Goal: Information Seeking & Learning: Learn about a topic

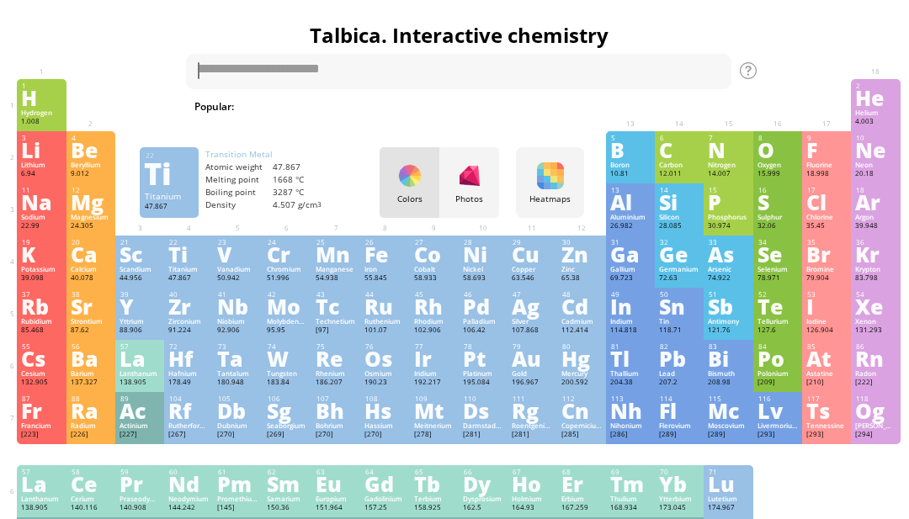
click at [168, 274] on div "22 Ti Titanium 47.867 −2, −1, 0, +1, +2, +3, +4 −2, −1, 0, +1, +2, +3, +4 1668 …" at bounding box center [188, 262] width 49 height 52
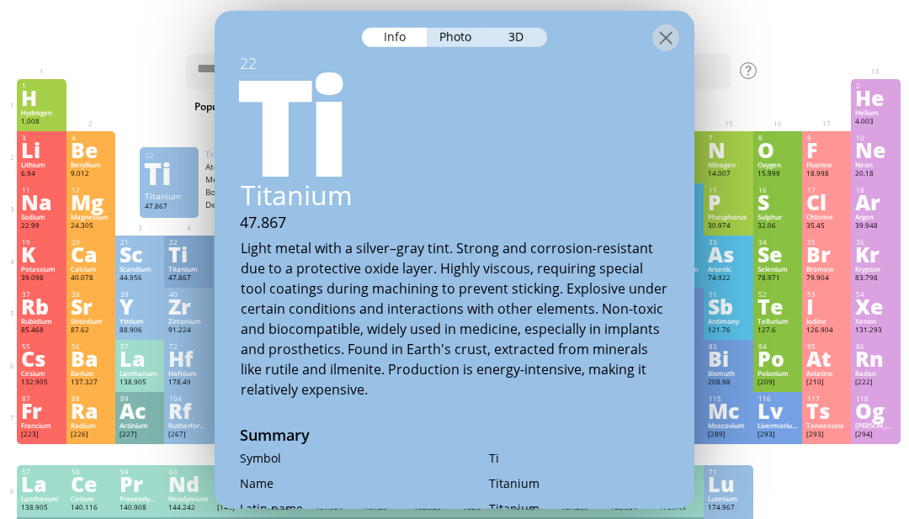
click at [716, 29] on h1 "Talbica. Interactive chemistry" at bounding box center [459, 35] width 892 height 29
click at [664, 54] on div "Ti" at bounding box center [452, 121] width 484 height 135
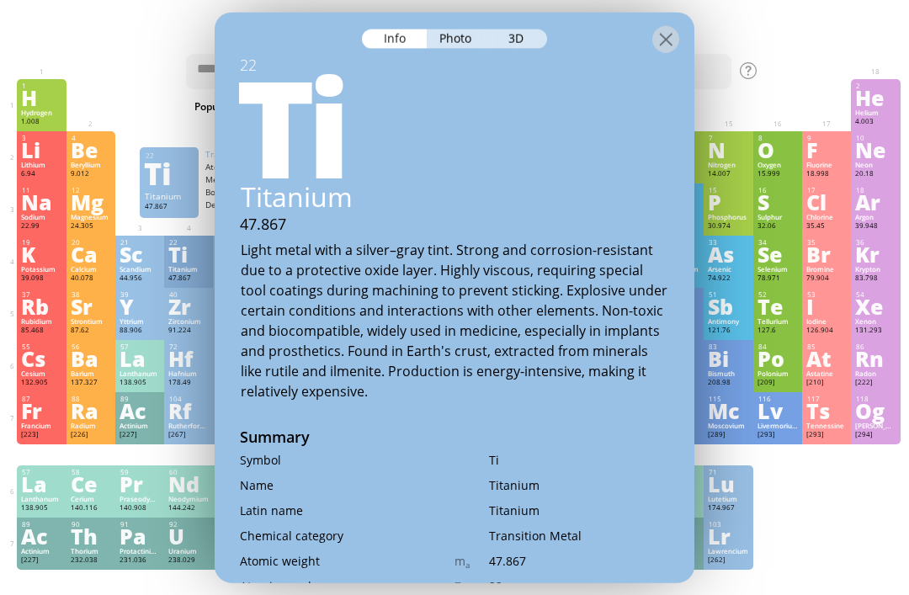
click at [530, 29] on div "3D" at bounding box center [517, 38] width 61 height 19
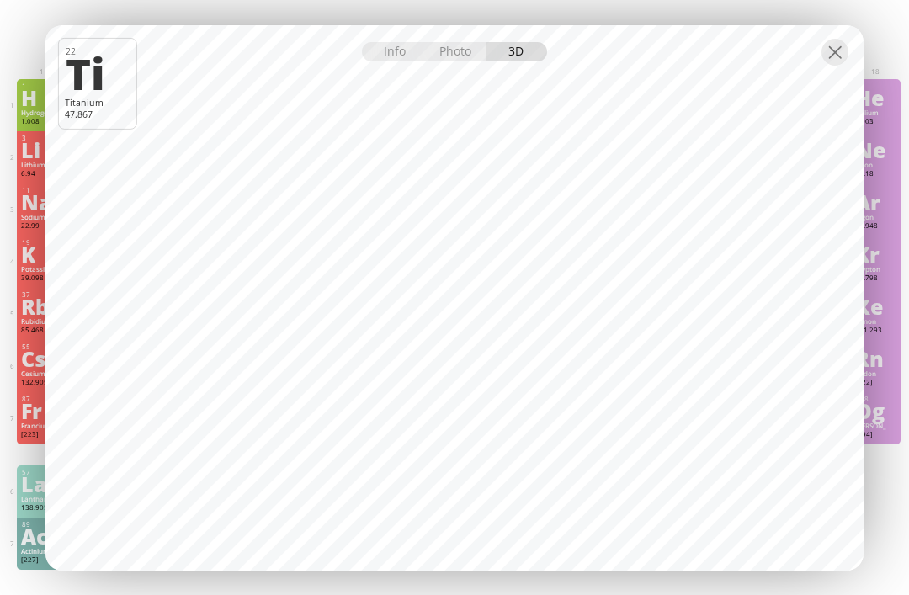
click at [838, 65] on div at bounding box center [835, 52] width 27 height 27
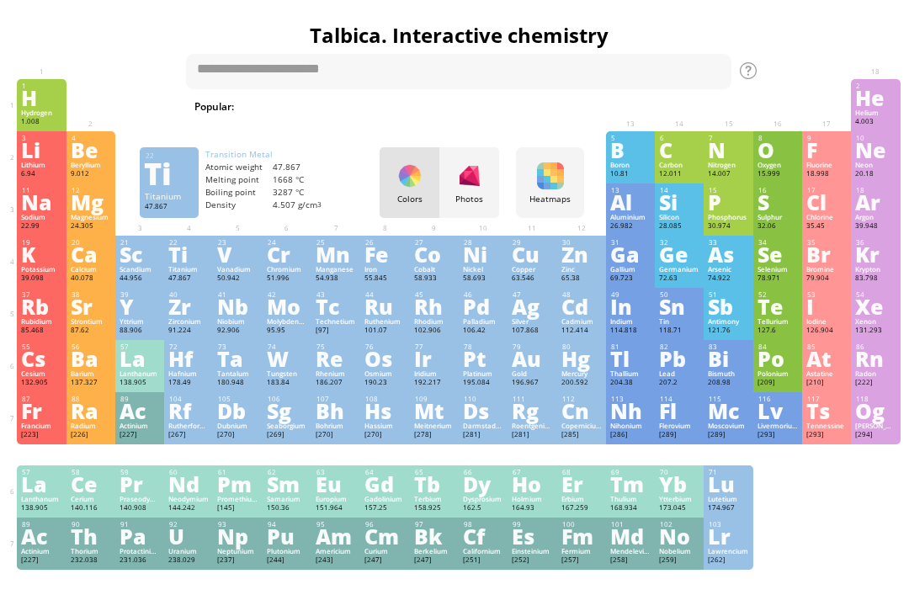
click at [41, 157] on div "Li" at bounding box center [41, 150] width 40 height 19
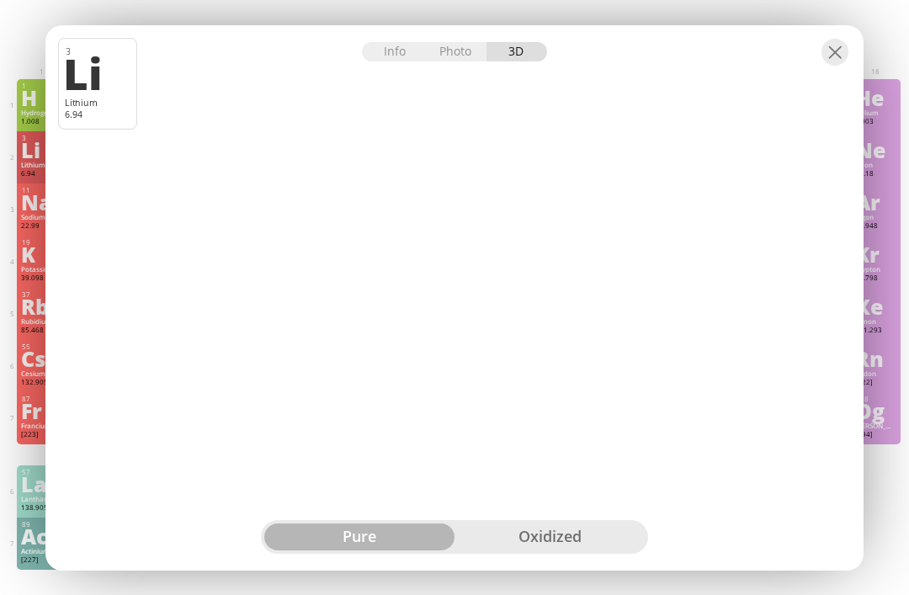
scroll to position [0, 4]
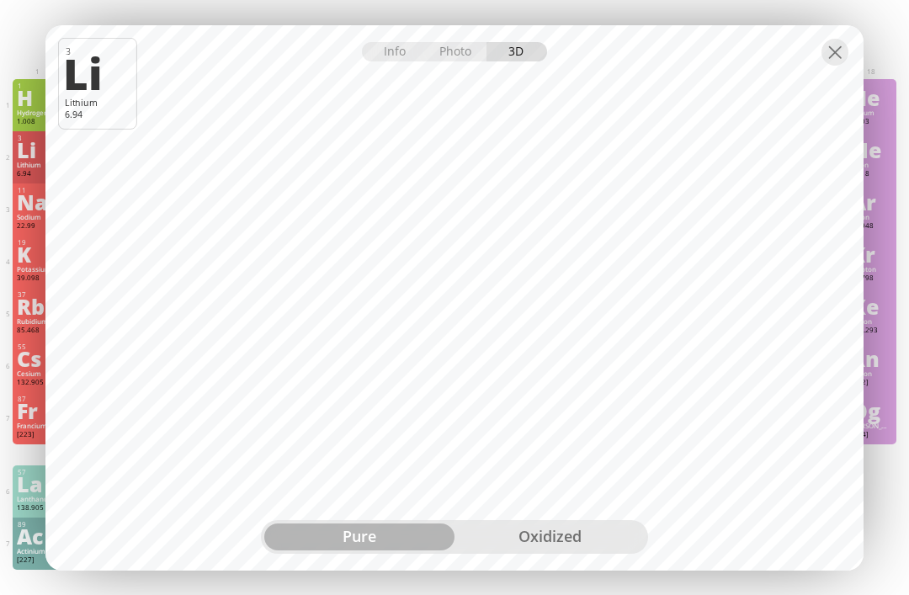
click at [837, 48] on div at bounding box center [835, 52] width 27 height 27
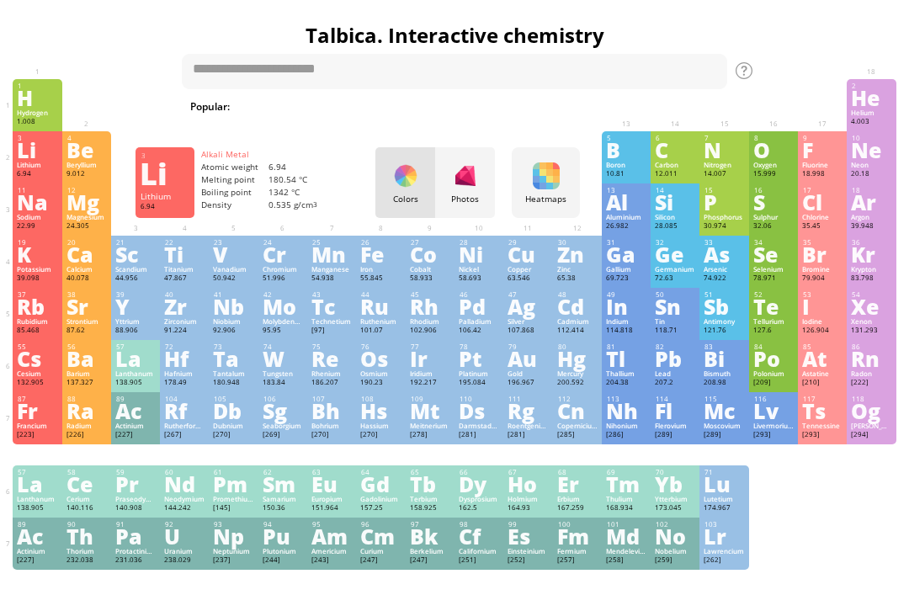
click at [809, 184] on div "9 F Fluorine 18.998 −1 −1 -219.6 °C -188.12 °C 1.696 g/l [He]2s 2 2p 5" at bounding box center [822, 157] width 49 height 52
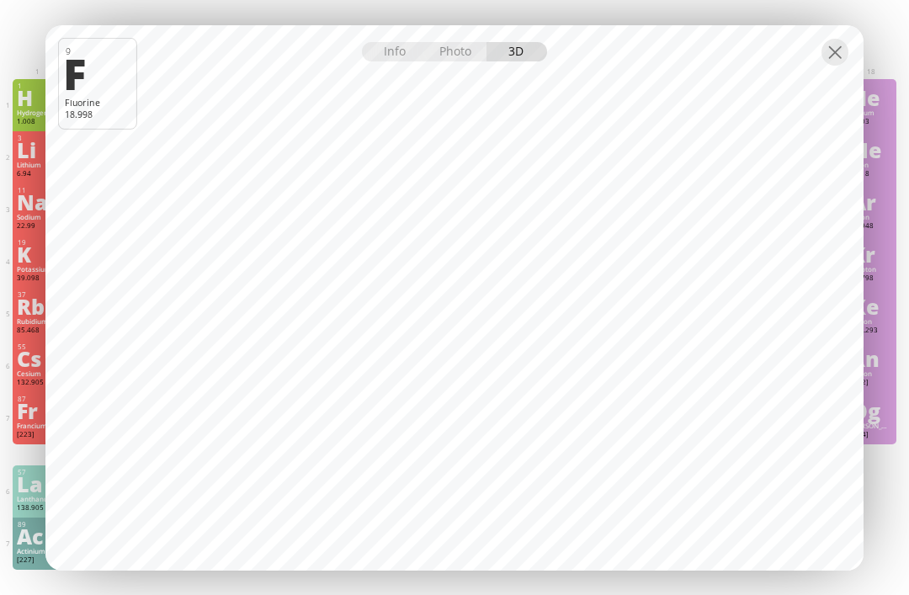
click at [828, 57] on div at bounding box center [835, 52] width 27 height 27
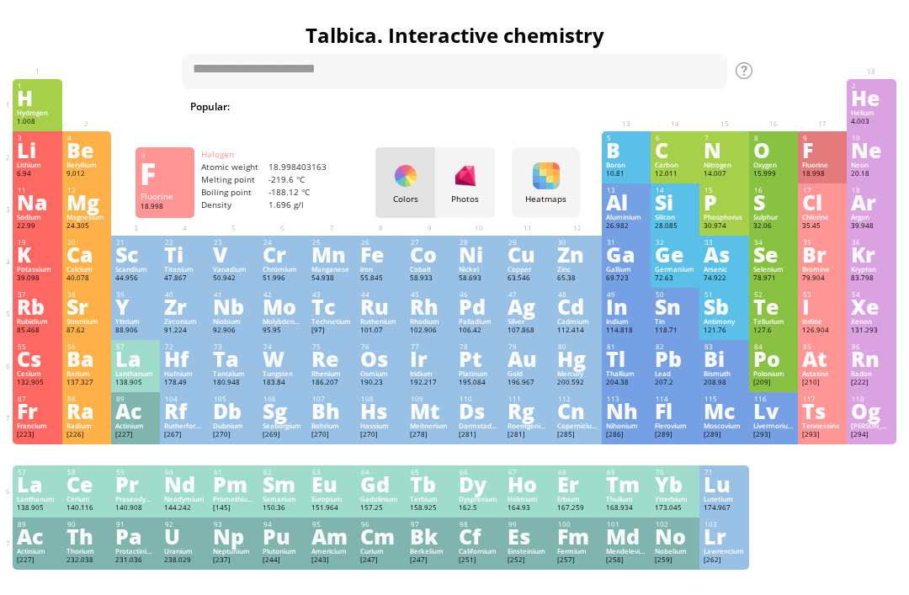
click at [830, 56] on div at bounding box center [835, 52] width 27 height 27
click at [317, 274] on div "Manganese" at bounding box center [331, 269] width 40 height 8
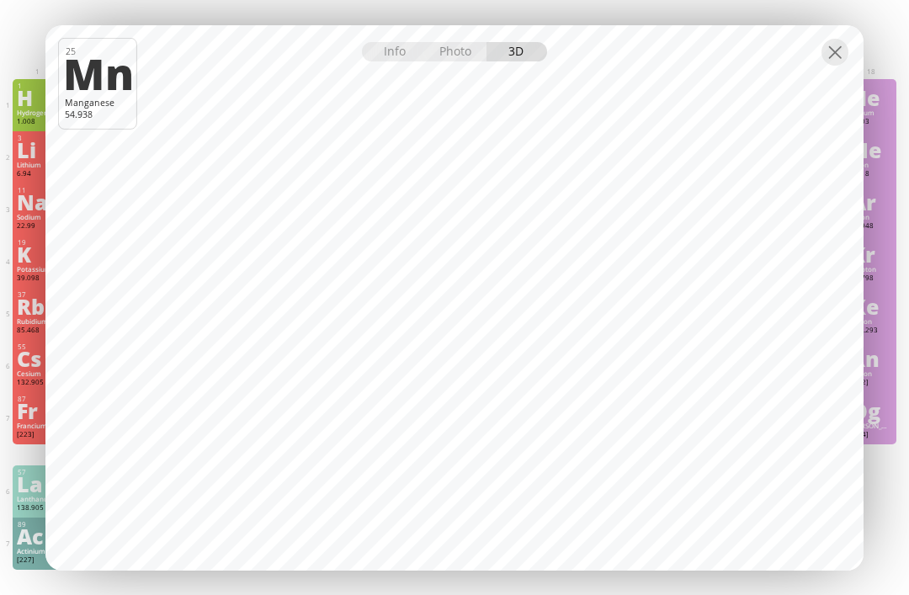
click at [838, 56] on div at bounding box center [835, 52] width 27 height 27
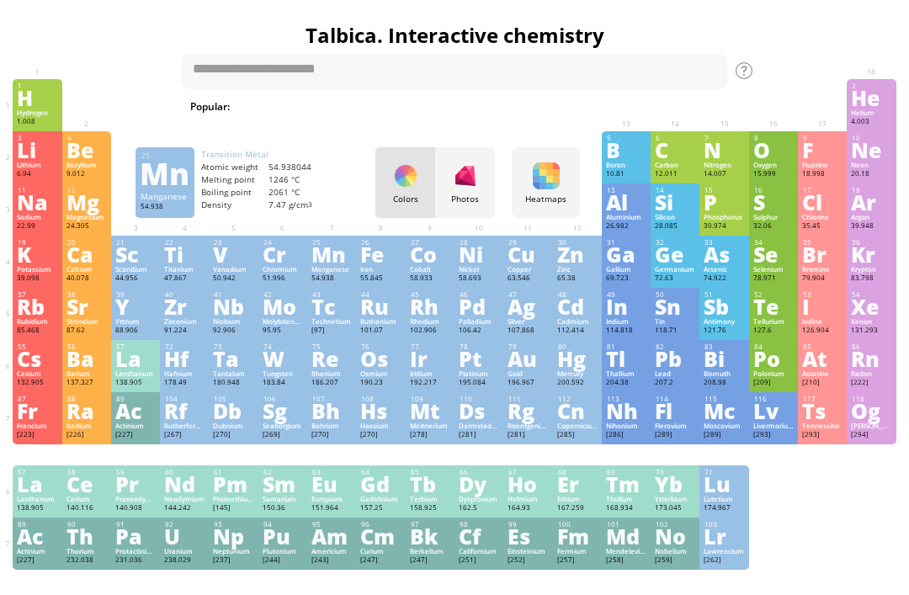
click at [546, 316] on div "Ag" at bounding box center [528, 306] width 40 height 19
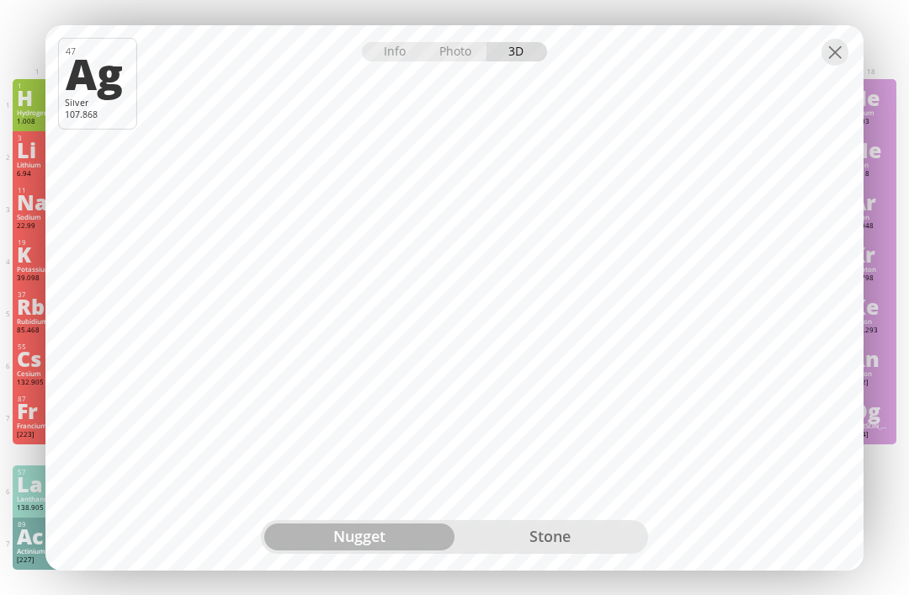
click at [833, 51] on div at bounding box center [835, 52] width 27 height 27
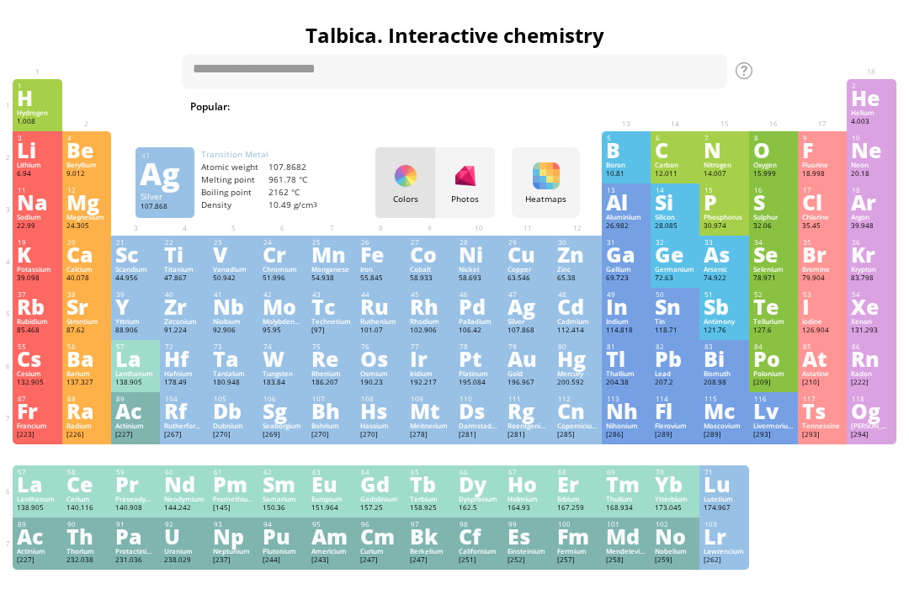
click at [13, 288] on div "19 K Potassium 39.098 −1, +1 −1, +1 63.38 °C 759 °C 0.856 g/cm 3 [Ar]4s 1" at bounding box center [37, 262] width 49 height 52
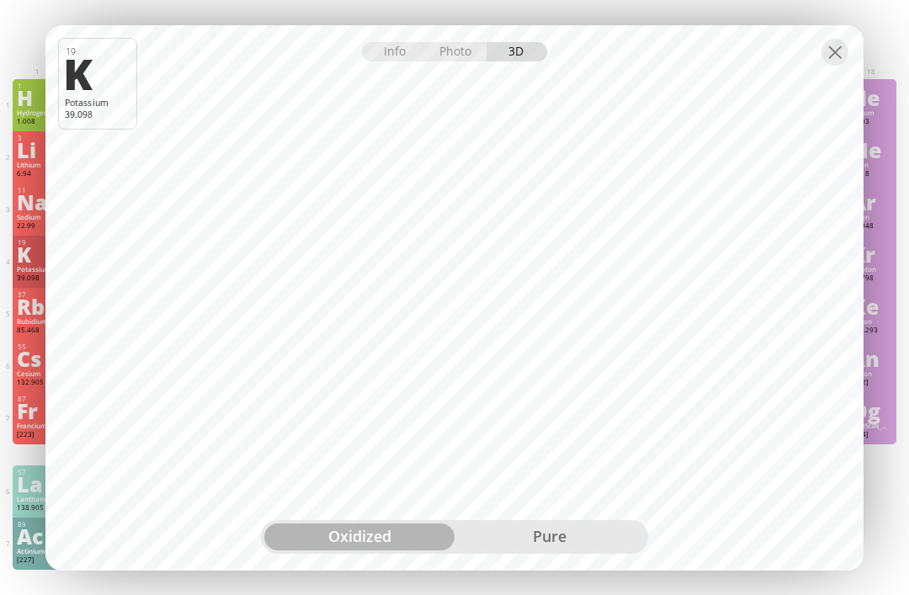
click at [827, 56] on div at bounding box center [835, 52] width 27 height 27
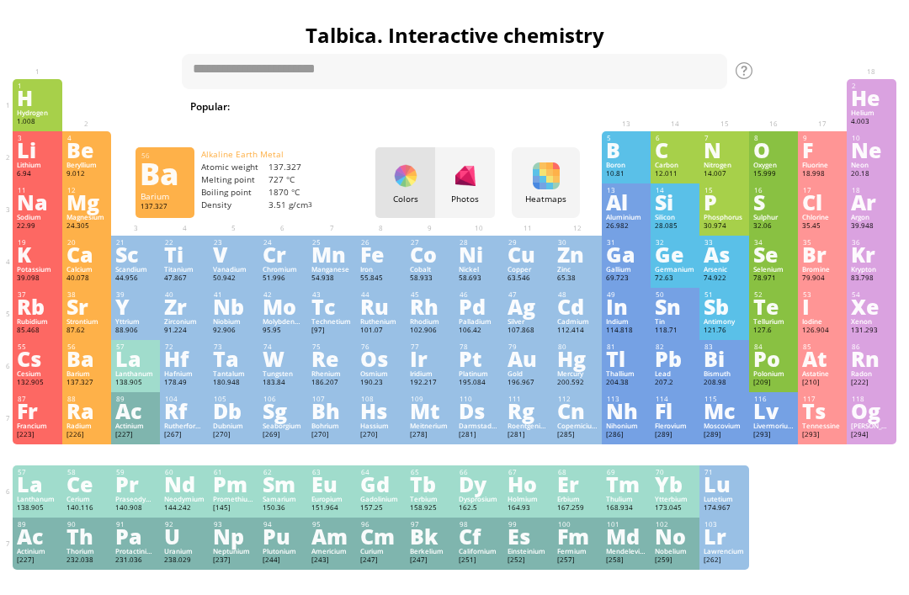
click at [93, 368] on div "Ba" at bounding box center [87, 358] width 40 height 19
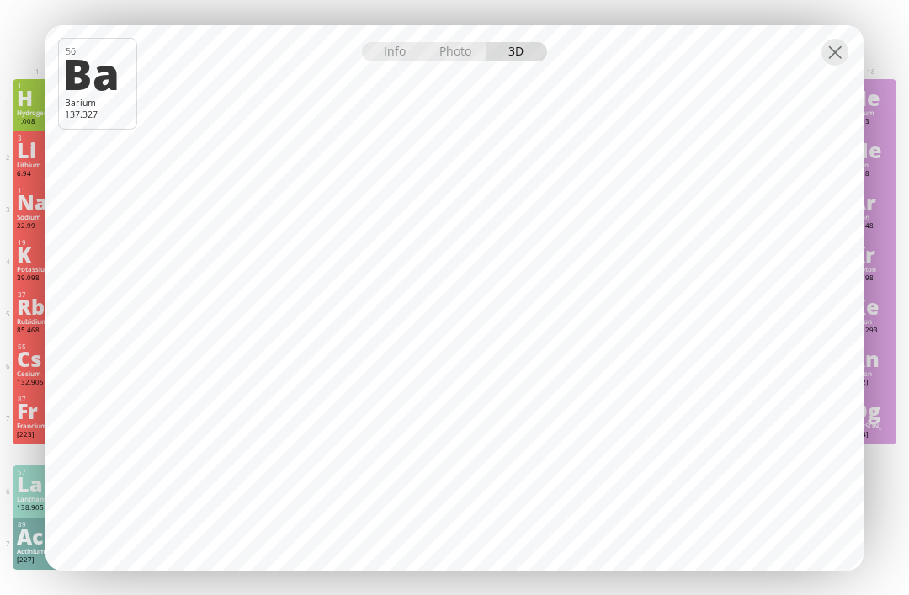
click at [834, 62] on div at bounding box center [835, 52] width 27 height 27
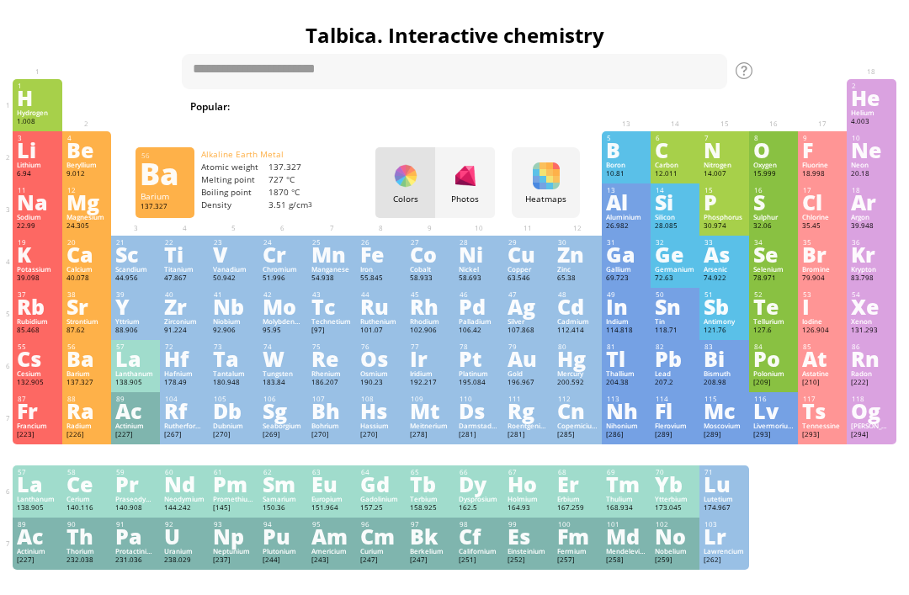
click at [243, 316] on div "Nb" at bounding box center [233, 306] width 40 height 19
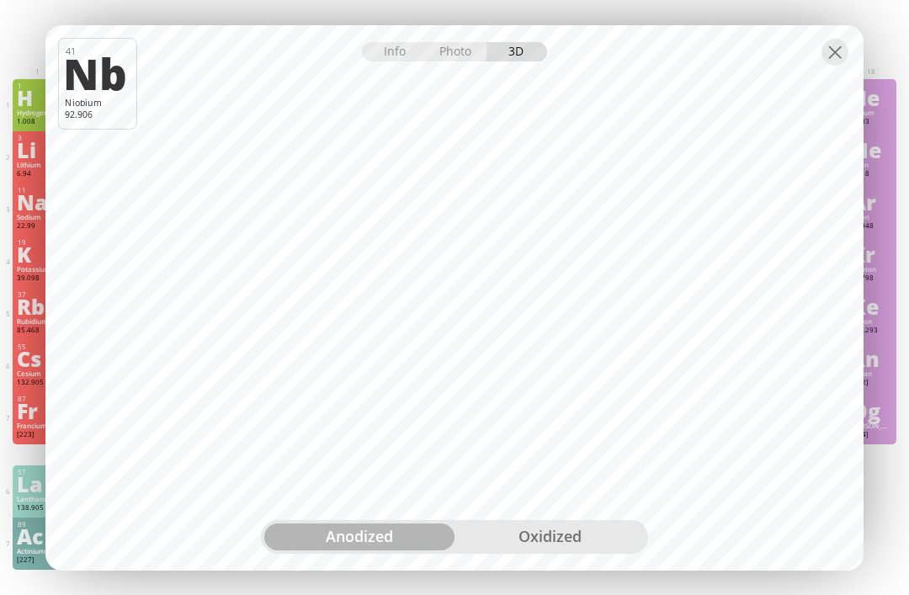
click at [827, 61] on div at bounding box center [835, 52] width 27 height 27
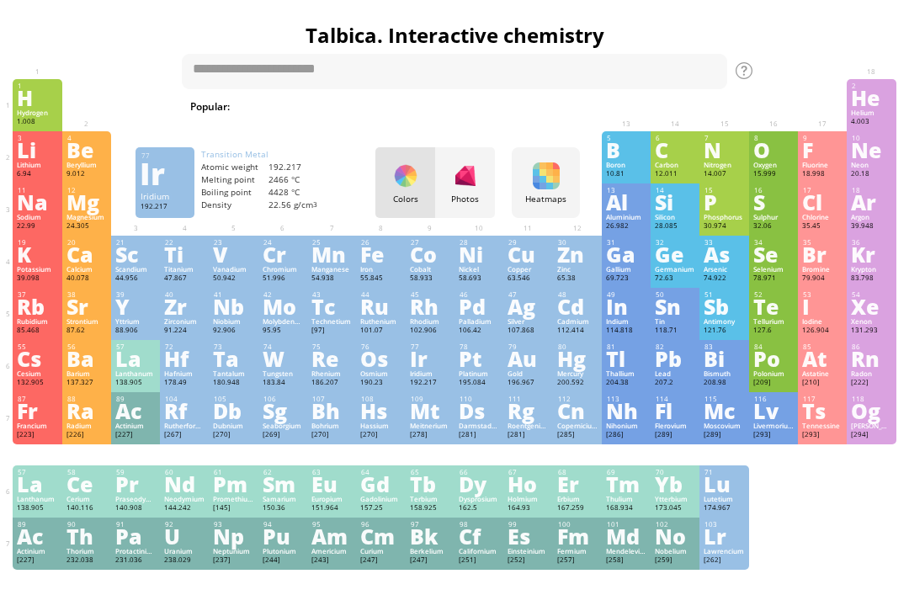
click at [414, 368] on div "Ir" at bounding box center [430, 358] width 40 height 19
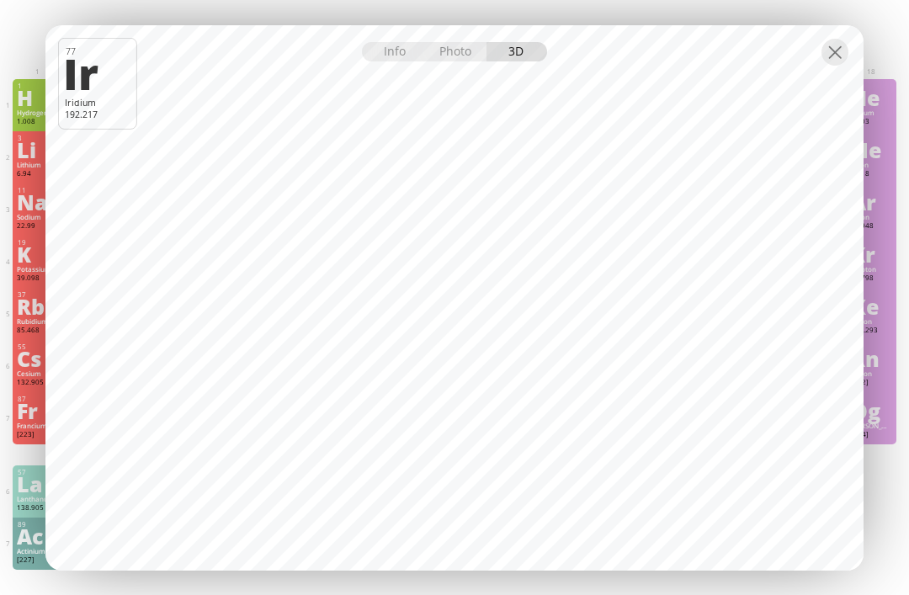
click at [828, 50] on div at bounding box center [835, 52] width 27 height 27
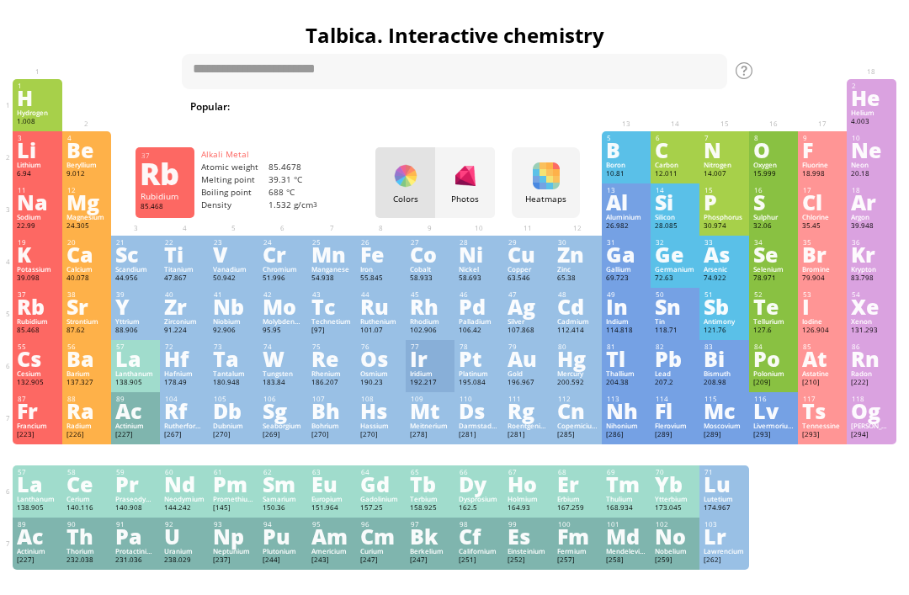
click at [31, 336] on div "85.468" at bounding box center [37, 331] width 40 height 10
click at [44, 336] on div "85.468" at bounding box center [37, 331] width 40 height 10
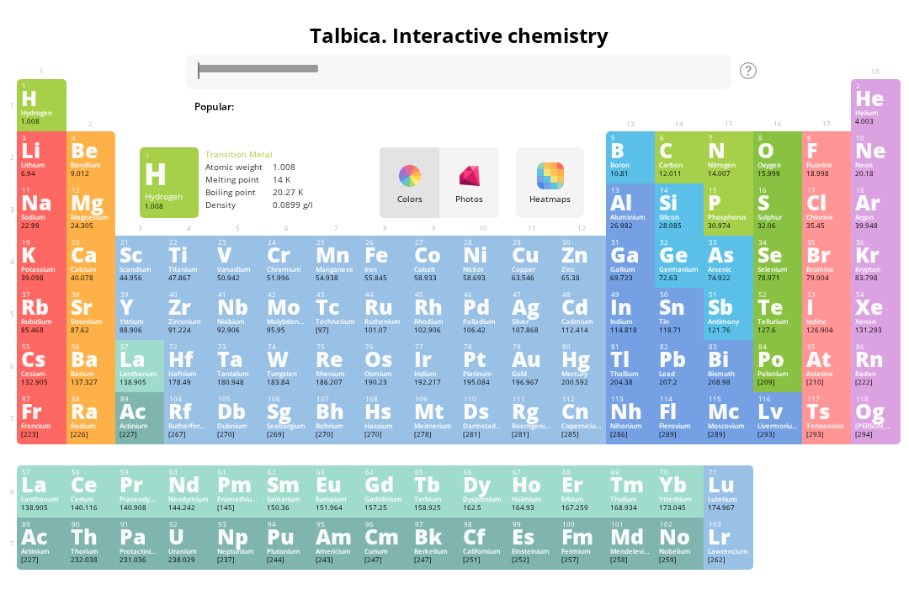
click at [37, 326] on div "Rubidium" at bounding box center [41, 321] width 40 height 8
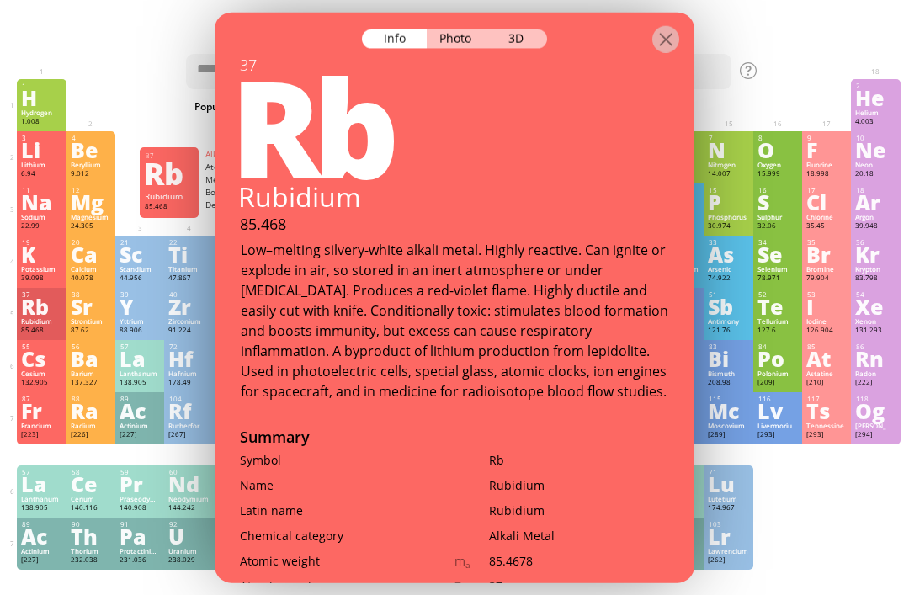
click at [534, 29] on div "3D" at bounding box center [517, 38] width 61 height 19
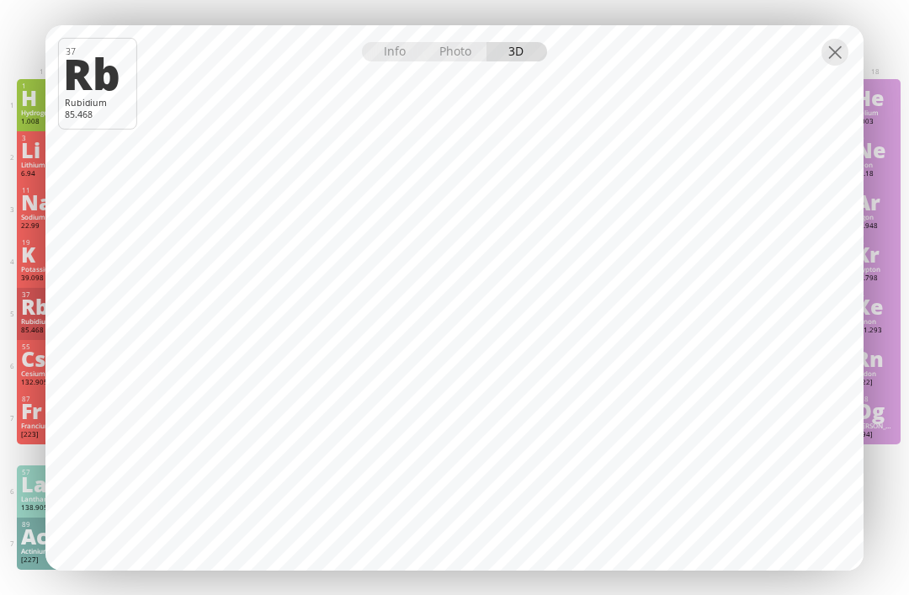
click at [824, 49] on div at bounding box center [835, 52] width 27 height 27
